Goal: Information Seeking & Learning: Learn about a topic

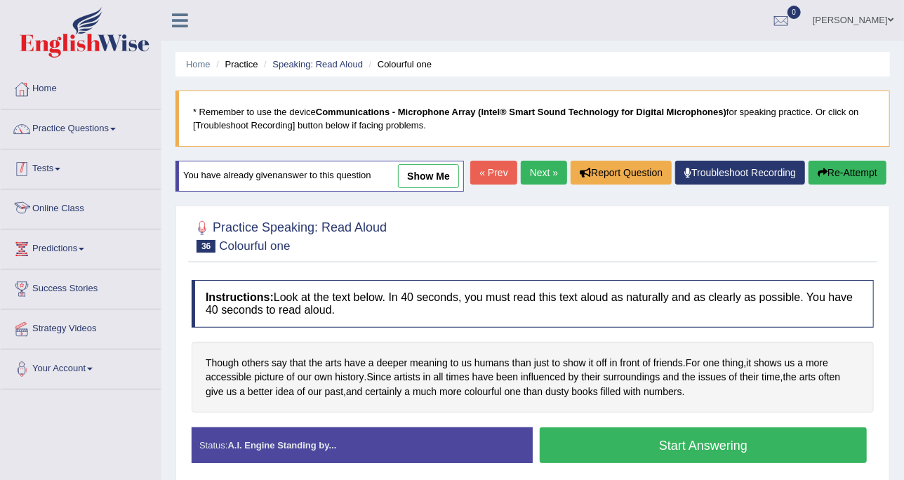
click at [109, 131] on link "Practice Questions" at bounding box center [81, 126] width 160 height 35
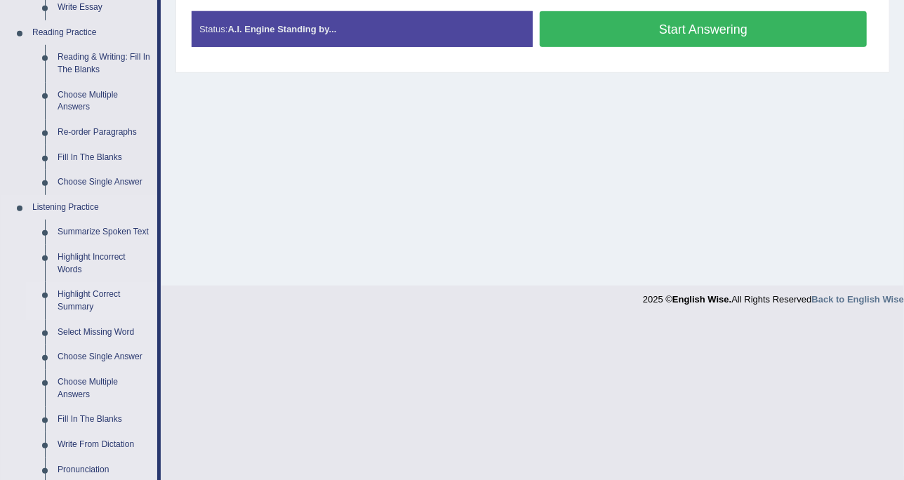
scroll to position [439, 0]
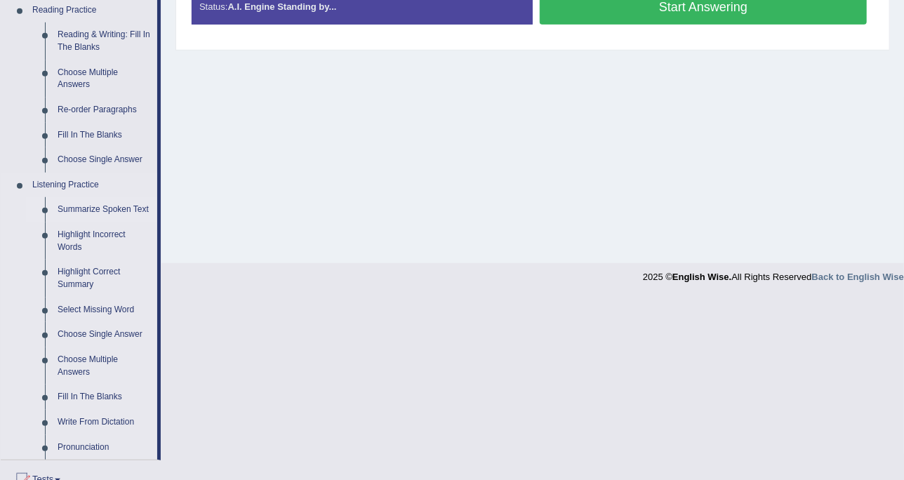
click at [110, 206] on link "Summarize Spoken Text" at bounding box center [104, 209] width 106 height 25
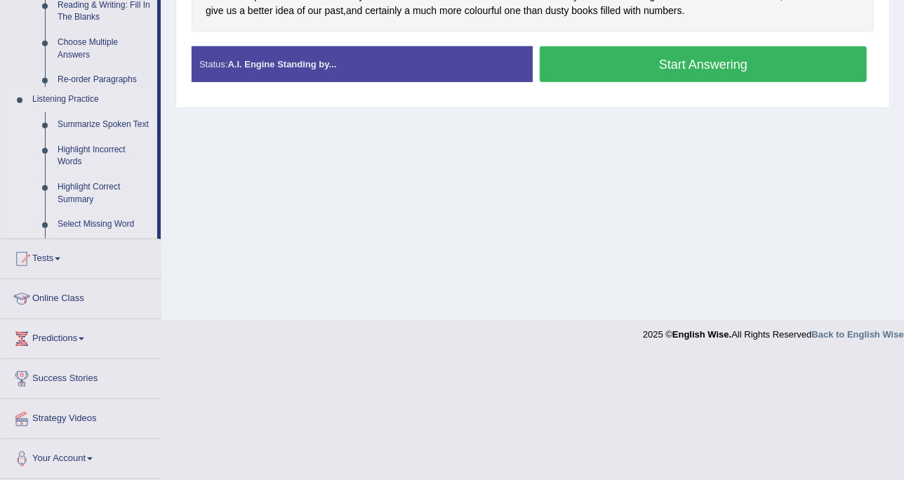
scroll to position [256, 0]
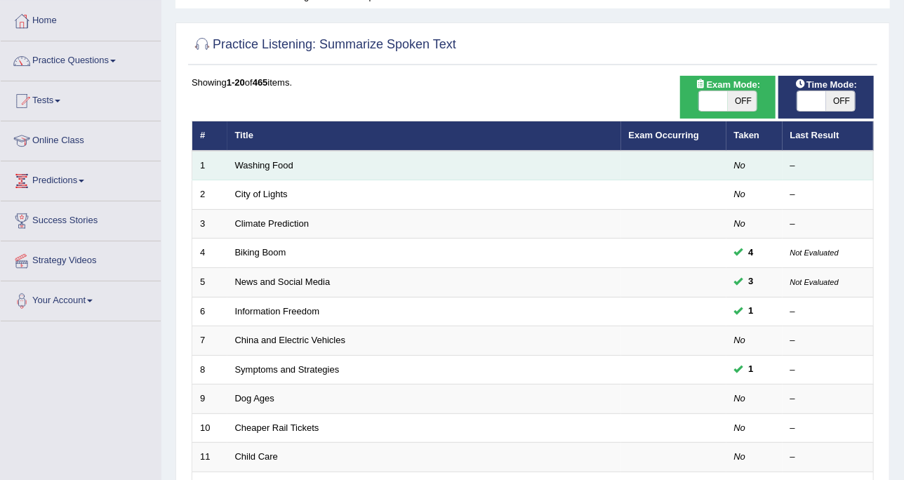
scroll to position [88, 0]
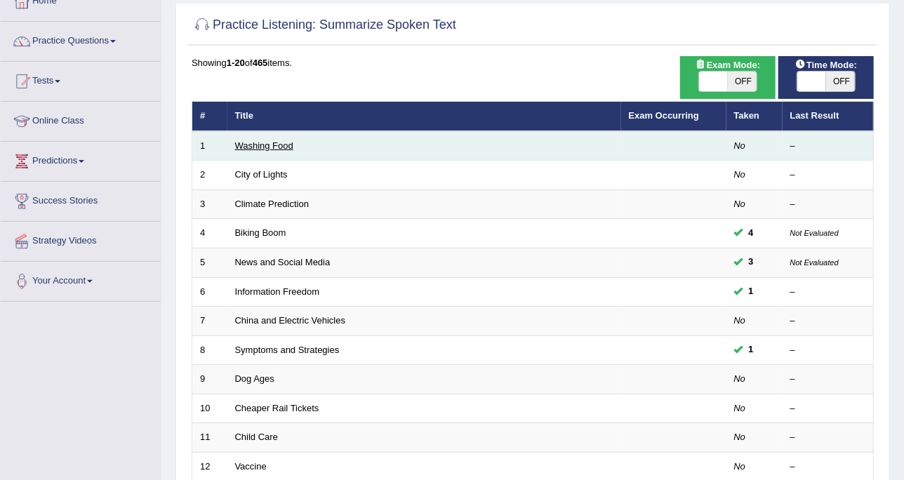
click at [263, 147] on link "Washing Food" at bounding box center [264, 145] width 58 height 11
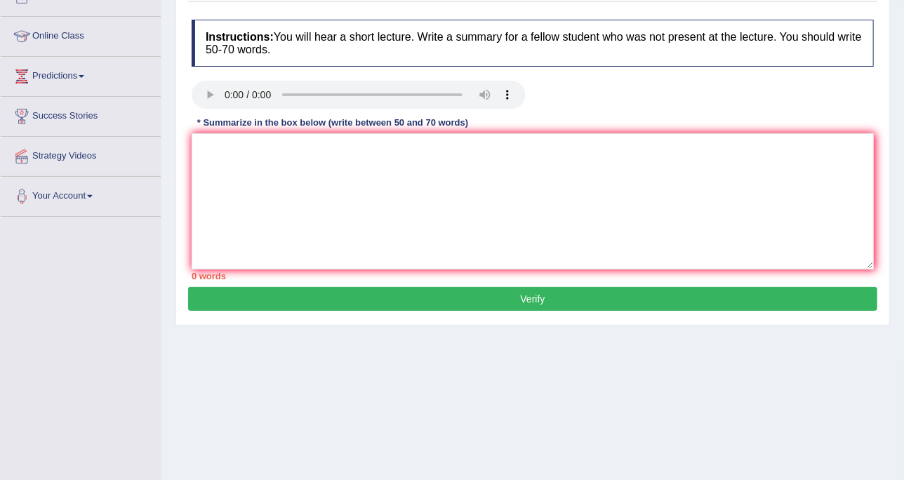
scroll to position [175, 0]
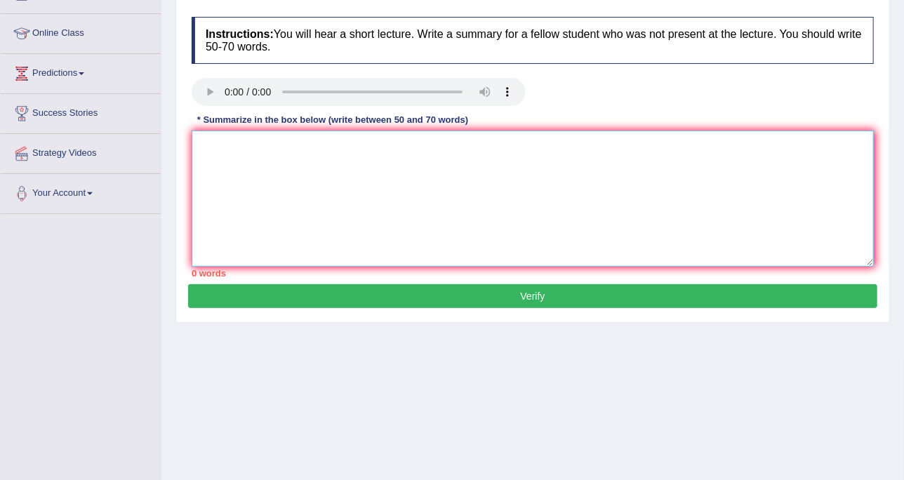
click at [521, 133] on textarea at bounding box center [533, 199] width 682 height 136
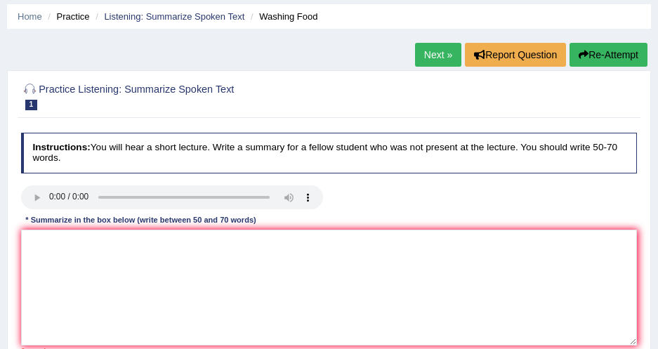
scroll to position [112, 0]
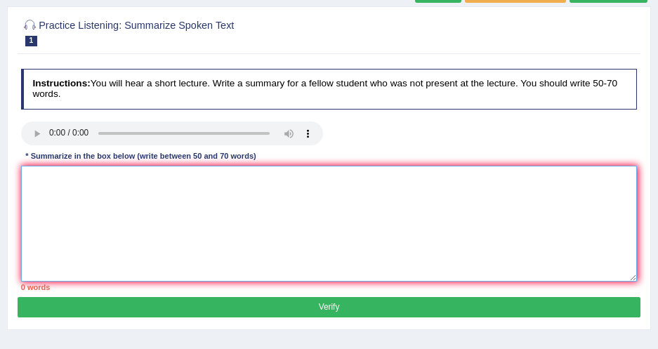
click at [180, 194] on textarea at bounding box center [329, 224] width 616 height 116
paste textarea "The speaker provided a comprehensive overview of [main topic], highlighting sev…"
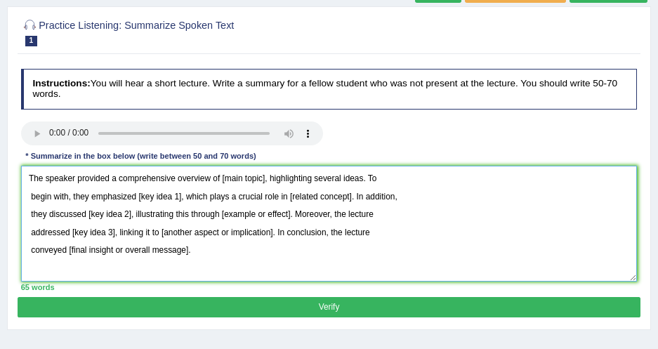
drag, startPoint x: 217, startPoint y: 180, endPoint x: 262, endPoint y: 182, distance: 45.7
click at [262, 182] on textarea "The speaker provided a comprehensive overview of [main topic], highlighting sev…" at bounding box center [329, 224] width 616 height 116
drag, startPoint x: 138, startPoint y: 198, endPoint x: 178, endPoint y: 198, distance: 40.0
click at [178, 198] on textarea "The speaker provided a comprehensive overview of food safety and cleaning, high…" at bounding box center [329, 224] width 616 height 116
drag, startPoint x: 135, startPoint y: 194, endPoint x: 178, endPoint y: 192, distance: 42.2
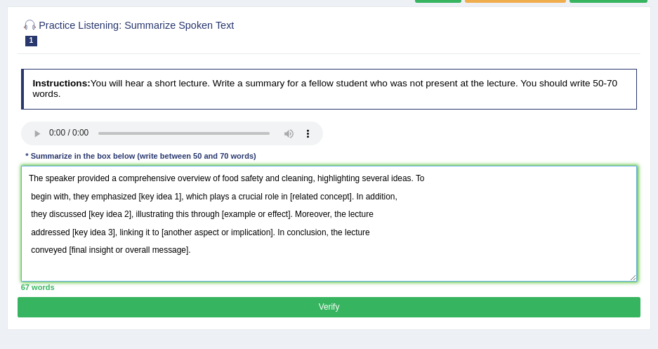
click at [178, 192] on textarea "The speaker provided a comprehensive overview of food safety and cleaning, high…" at bounding box center [329, 224] width 616 height 116
drag, startPoint x: 287, startPoint y: 196, endPoint x: 351, endPoint y: 196, distance: 63.9
click at [351, 196] on textarea "The speaker provided a comprehensive overview of food safety and cleaning, high…" at bounding box center [329, 224] width 616 height 116
drag, startPoint x: 88, startPoint y: 212, endPoint x: 129, endPoint y: 217, distance: 41.0
click at [129, 217] on textarea "The speaker provided a comprehensive overview of food safety and cleaning, high…" at bounding box center [329, 224] width 616 height 116
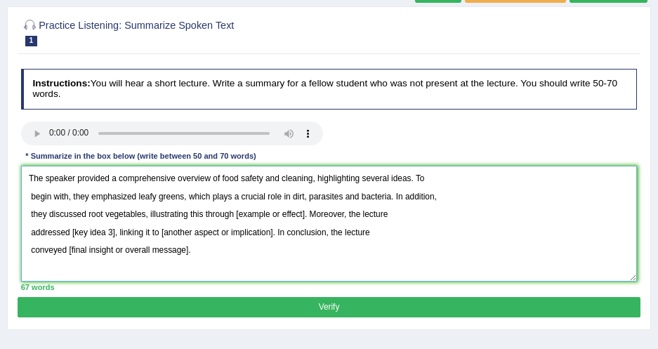
drag, startPoint x: 232, startPoint y: 209, endPoint x: 306, endPoint y: 218, distance: 74.2
click at [306, 218] on textarea "The speaker provided a comprehensive overview of food safety and cleaning, high…" at bounding box center [329, 224] width 616 height 116
click at [146, 215] on textarea "The speaker provided a comprehensive overview of food safety and cleaning, high…" at bounding box center [329, 224] width 616 height 116
click at [145, 212] on textarea "The speaker provided a comprehensive overview of food safety and cleaning, high…" at bounding box center [329, 224] width 616 height 116
click at [142, 212] on textarea "The speaker provided a comprehensive overview of food safety and cleaning, high…" at bounding box center [329, 224] width 616 height 116
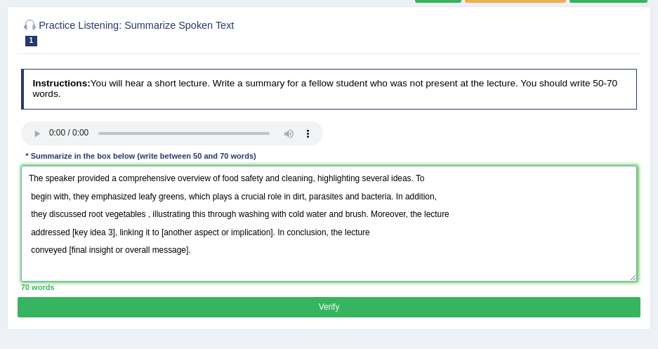
click at [147, 212] on textarea "The speaker provided a comprehensive overview of food safety and cleaning, high…" at bounding box center [329, 224] width 616 height 116
click at [365, 215] on textarea "The speaker provided a comprehensive overview of food safety and cleaning, high…" at bounding box center [329, 224] width 616 height 116
drag, startPoint x: 72, startPoint y: 232, endPoint x: 112, endPoint y: 228, distance: 40.2
click at [112, 228] on textarea "The speaker provided a comprehensive overview of food safety and cleaning, high…" at bounding box center [329, 224] width 616 height 116
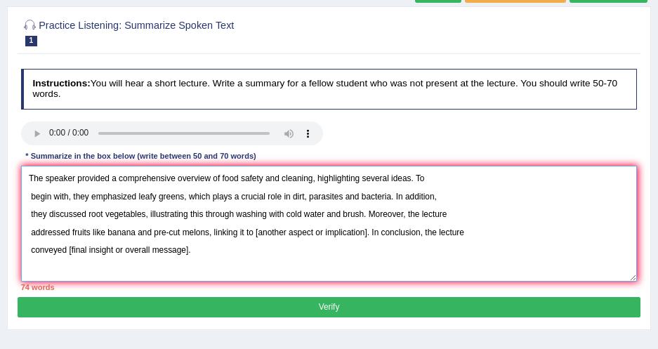
click at [257, 232] on textarea "The speaker provided a comprehensive overview of food safety and cleaning, high…" at bounding box center [329, 224] width 616 height 116
drag, startPoint x: 251, startPoint y: 231, endPoint x: 366, endPoint y: 239, distance: 115.3
click at [366, 239] on textarea "The speaker provided a comprehensive overview of food safety and cleaning, high…" at bounding box center [329, 224] width 616 height 116
drag, startPoint x: 253, startPoint y: 230, endPoint x: 293, endPoint y: 232, distance: 39.4
click at [293, 232] on textarea "The speaker provided a comprehensive overview of food safety and cleaning, high…" at bounding box center [329, 224] width 616 height 116
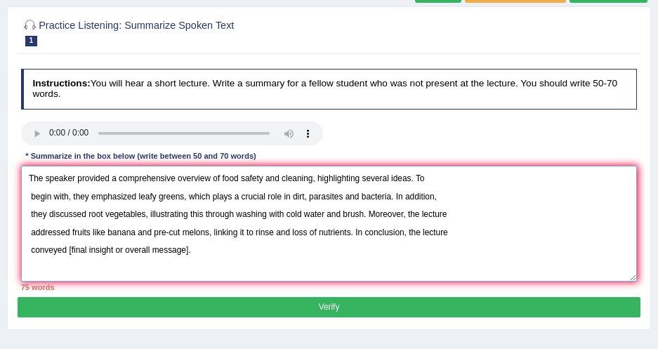
drag, startPoint x: 67, startPoint y: 247, endPoint x: 236, endPoint y: 255, distance: 170.0
click at [236, 255] on textarea "The speaker provided a comprehensive overview of food safety and cleaning, high…" at bounding box center [329, 224] width 616 height 116
drag, startPoint x: 112, startPoint y: 180, endPoint x: 173, endPoint y: 171, distance: 61.1
click at [173, 171] on textarea "The speaker provided a comprehensive overview of food safety and cleaning, high…" at bounding box center [329, 224] width 616 height 116
drag, startPoint x: 305, startPoint y: 196, endPoint x: 288, endPoint y: 196, distance: 16.8
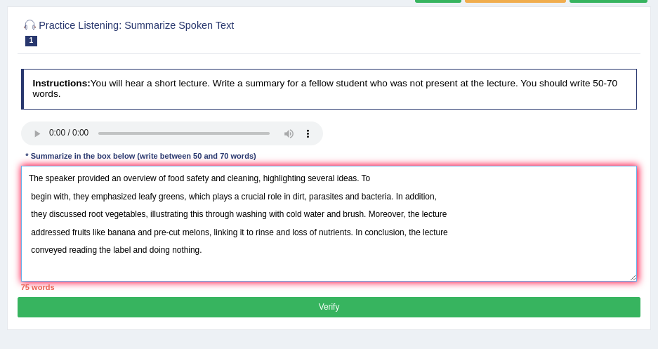
click at [288, 196] on textarea "The speaker provided an overview of food safety and cleaning, highlighting seve…" at bounding box center [329, 224] width 616 height 116
drag, startPoint x: 285, startPoint y: 213, endPoint x: 236, endPoint y: 206, distance: 49.6
click at [236, 206] on textarea "The speaker provided an overview of food safety and cleaning, highlighting seve…" at bounding box center [329, 224] width 616 height 116
drag, startPoint x: 252, startPoint y: 228, endPoint x: 288, endPoint y: 227, distance: 36.5
click at [288, 227] on textarea "The speaker provided an overview of food safety and cleaning, highlighting seve…" at bounding box center [329, 224] width 616 height 116
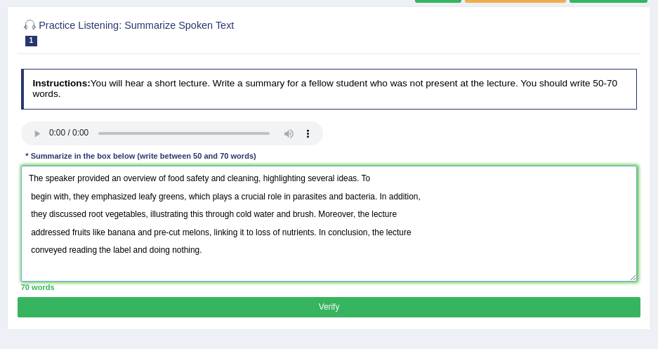
click at [240, 248] on textarea "The speaker provided an overview of food safety and cleaning, highlighting seve…" at bounding box center [329, 224] width 616 height 116
click at [29, 193] on textarea "The speaker provided an overview of food safety and cleaning, highlighting seve…" at bounding box center [329, 224] width 616 height 116
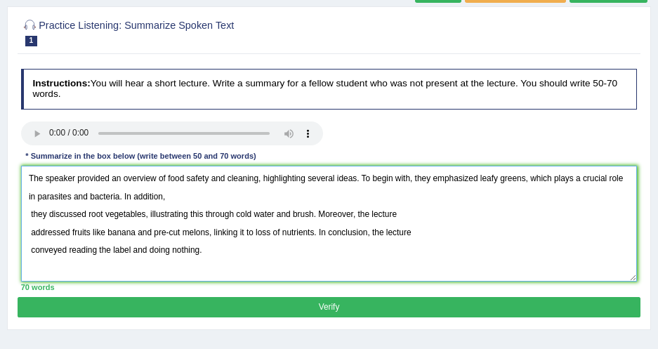
click at [29, 215] on textarea "The speaker provided an overview of food safety and cleaning, highlighting seve…" at bounding box center [329, 224] width 616 height 116
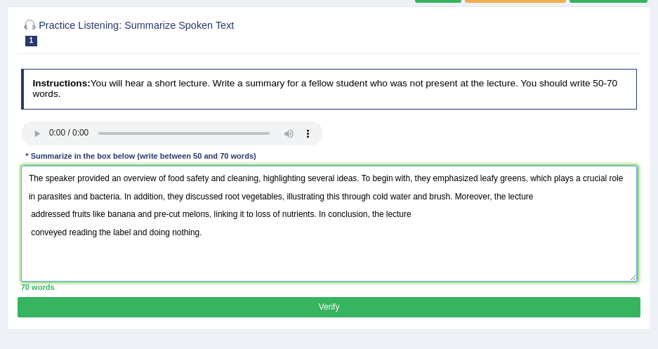
click at [32, 213] on textarea "The speaker provided an overview of food safety and cleaning, highlighting seve…" at bounding box center [329, 224] width 616 height 116
click at [30, 229] on textarea "The speaker provided an overview of food safety and cleaning, highlighting seve…" at bounding box center [329, 224] width 616 height 116
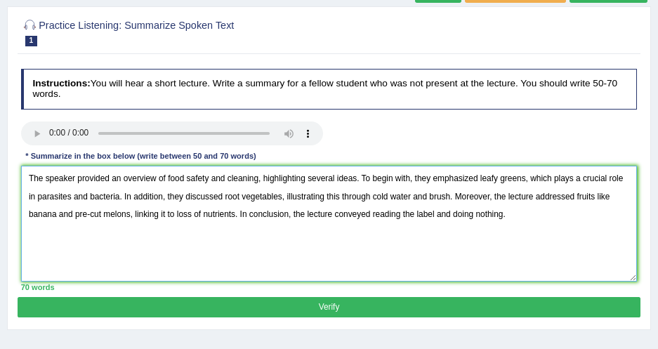
click at [509, 229] on textarea "The speaker provided an overview of food safety and cleaning, highlighting seve…" at bounding box center [329, 224] width 616 height 116
type textarea "The speaker provided an overview of food safety and cleaning, highlighting seve…"
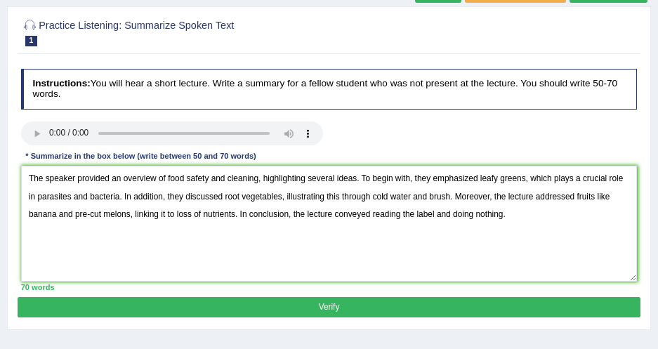
click at [246, 305] on button "Verify" at bounding box center [329, 307] width 622 height 20
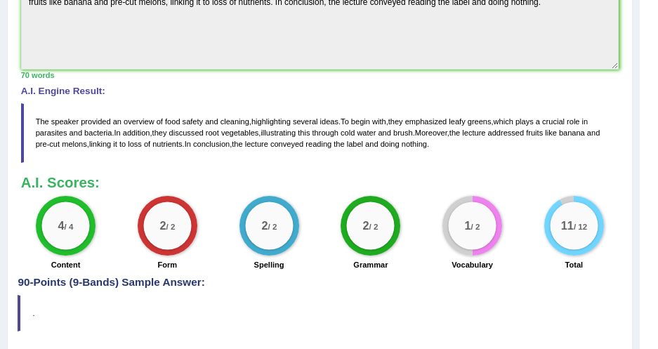
scroll to position [367, 0]
